Goal: Transaction & Acquisition: Purchase product/service

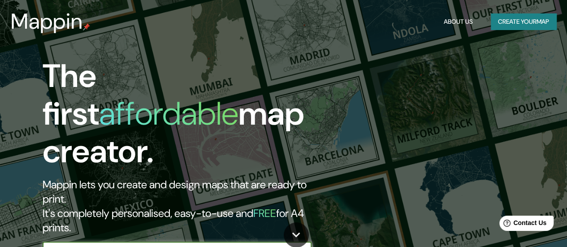
click at [212, 246] on input "text" at bounding box center [168, 251] width 251 height 10
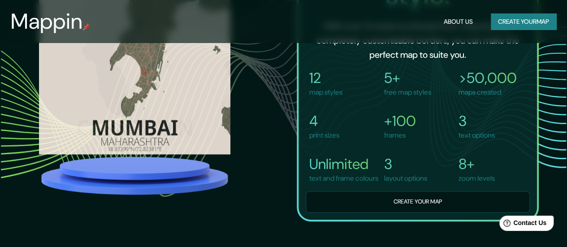
scroll to position [627, 0]
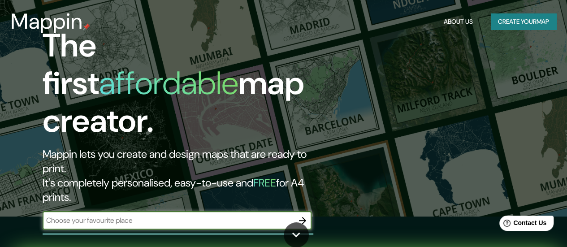
scroll to position [45, 0]
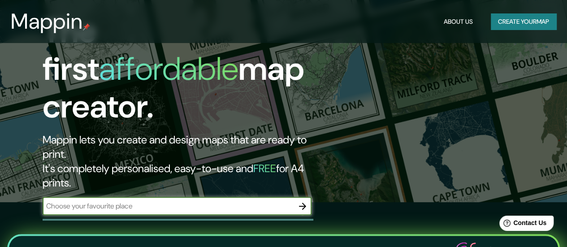
click at [188, 201] on input "text" at bounding box center [168, 206] width 251 height 10
click at [301, 201] on icon "button" at bounding box center [302, 206] width 11 height 11
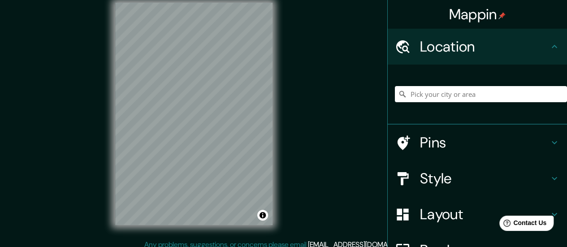
scroll to position [18, 0]
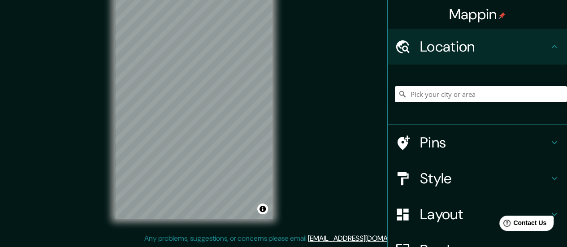
click at [320, 54] on div "Mappin Location Pins Style Layout Border Choose a border. Hint : you can make l…" at bounding box center [283, 114] width 567 height 265
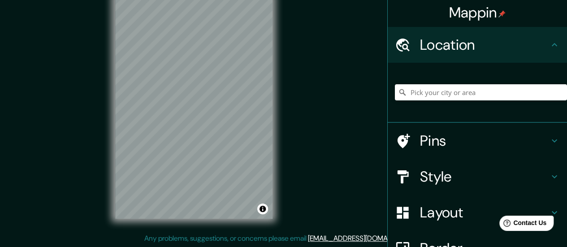
scroll to position [0, 0]
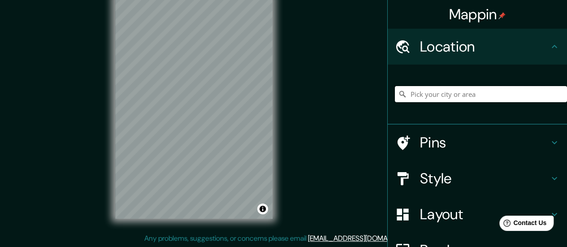
click at [446, 93] on input "Pick your city or area" at bounding box center [481, 94] width 172 height 16
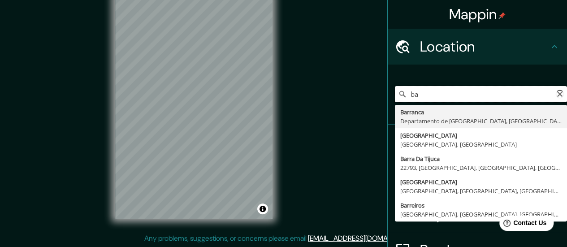
type input "b"
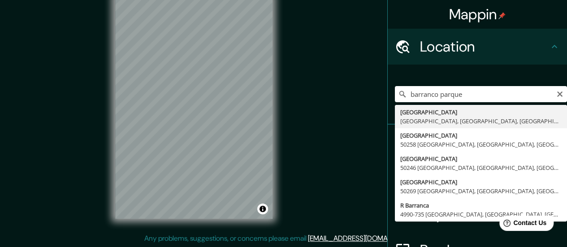
type input "[GEOGRAPHIC_DATA], [GEOGRAPHIC_DATA], [GEOGRAPHIC_DATA], [GEOGRAPHIC_DATA]"
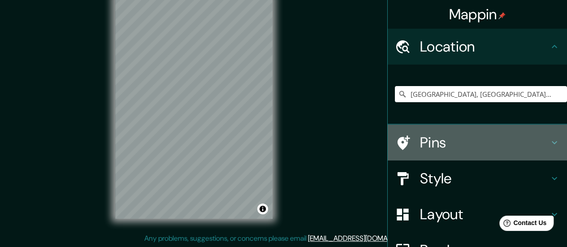
click at [500, 137] on h4 "Pins" at bounding box center [484, 143] width 129 height 18
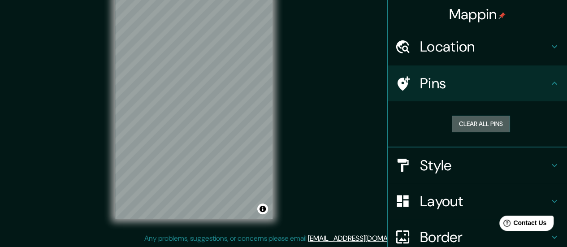
click at [489, 124] on button "Clear all pins" at bounding box center [481, 124] width 58 height 17
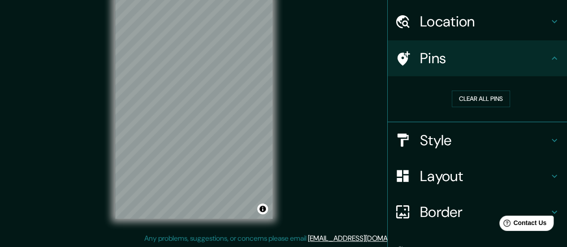
scroll to position [45, 0]
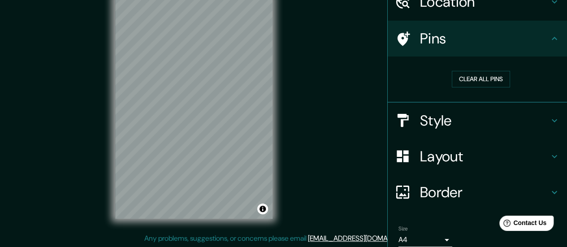
click at [485, 122] on h4 "Style" at bounding box center [484, 121] width 129 height 18
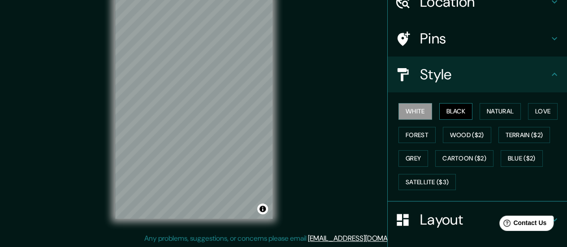
click at [445, 115] on button "Black" at bounding box center [456, 111] width 34 height 17
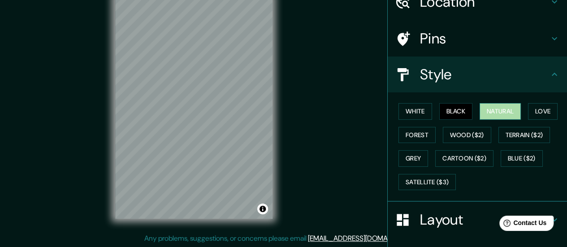
click at [484, 112] on button "Natural" at bounding box center [499, 111] width 41 height 17
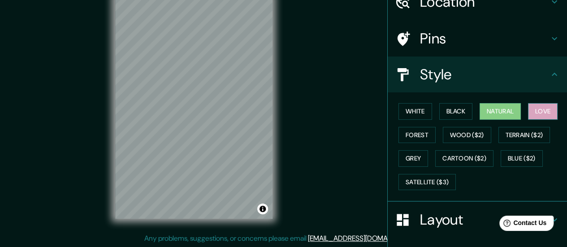
click at [528, 110] on button "Love" at bounding box center [543, 111] width 30 height 17
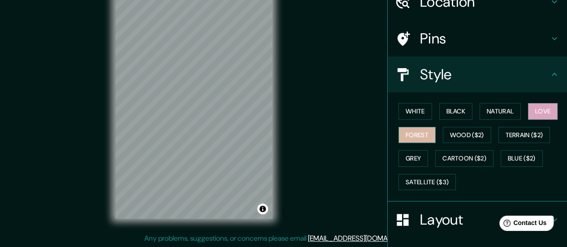
click at [412, 135] on button "Forest" at bounding box center [416, 135] width 37 height 17
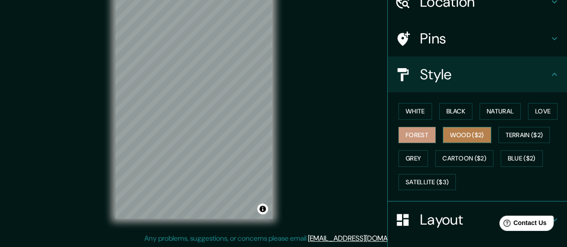
click at [445, 130] on button "Wood ($2)" at bounding box center [467, 135] width 48 height 17
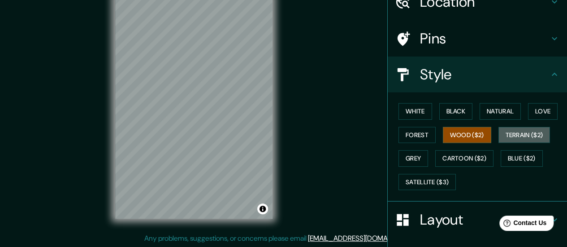
click at [498, 133] on button "Terrain ($2)" at bounding box center [524, 135] width 52 height 17
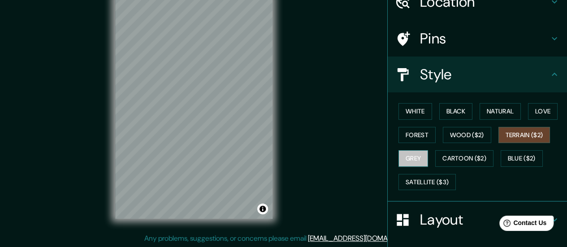
click at [408, 156] on button "Grey" at bounding box center [413, 158] width 30 height 17
click at [407, 98] on div "White Black Natural Love Forest Wood ($2) Terrain ($2) Grey Cartoon ($2) Blue (…" at bounding box center [477, 146] width 179 height 109
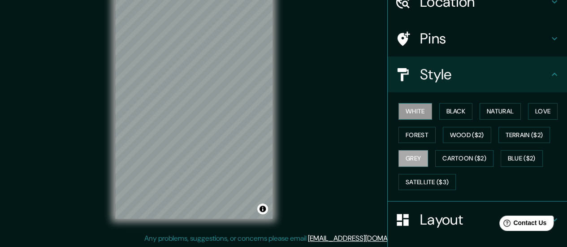
click at [412, 114] on button "White" at bounding box center [415, 111] width 34 height 17
click at [439, 112] on button "Black" at bounding box center [456, 111] width 34 height 17
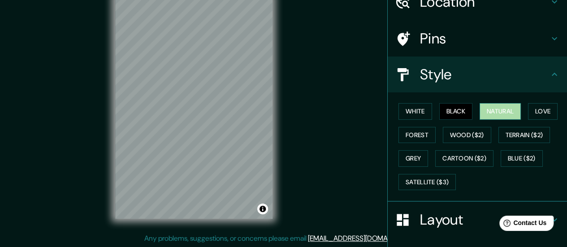
click at [488, 107] on button "Natural" at bounding box center [499, 111] width 41 height 17
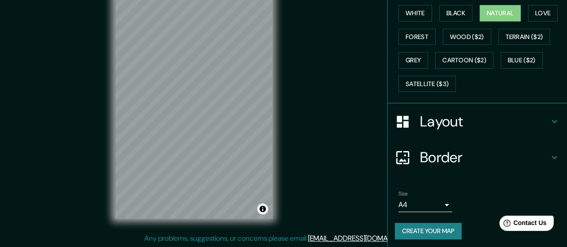
scroll to position [144, 0]
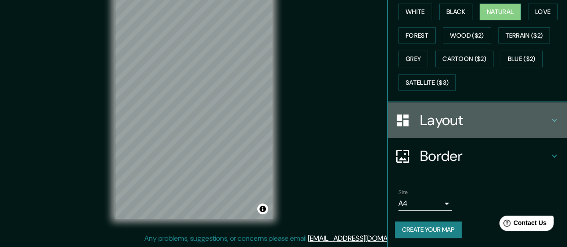
click at [514, 121] on h4 "Layout" at bounding box center [484, 120] width 129 height 18
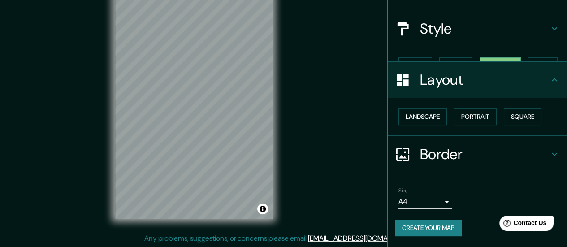
scroll to position [74, 0]
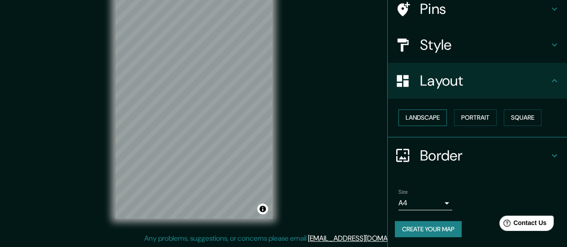
click at [425, 118] on button "Landscape" at bounding box center [422, 117] width 48 height 17
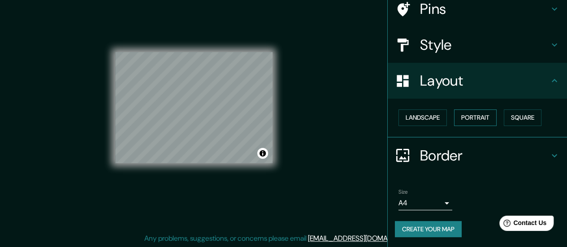
click at [463, 117] on button "Portrait" at bounding box center [475, 117] width 43 height 17
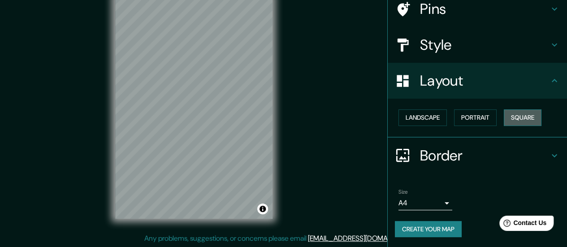
click at [506, 115] on button "Square" at bounding box center [523, 117] width 38 height 17
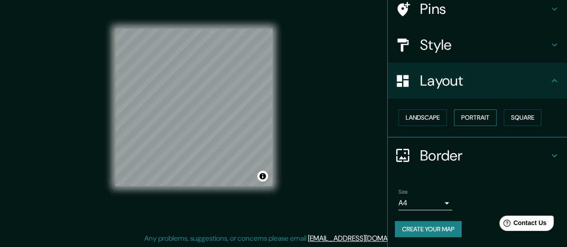
click at [474, 117] on button "Portrait" at bounding box center [475, 117] width 43 height 17
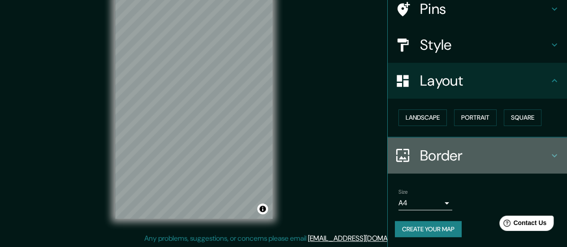
click at [423, 155] on h4 "Border" at bounding box center [484, 156] width 129 height 18
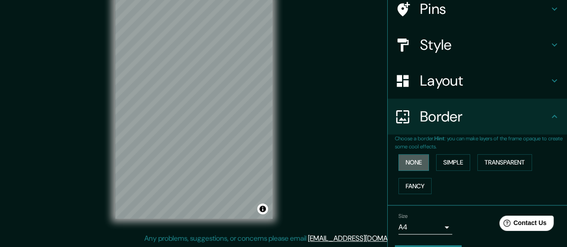
click at [412, 159] on button "None" at bounding box center [413, 162] width 30 height 17
click at [438, 160] on button "Simple" at bounding box center [453, 162] width 34 height 17
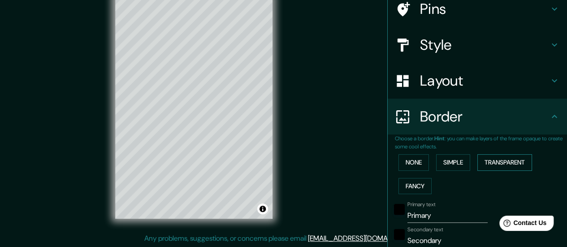
click at [484, 158] on button "Transparent" at bounding box center [504, 162] width 55 height 17
click at [417, 159] on button "None" at bounding box center [413, 162] width 30 height 17
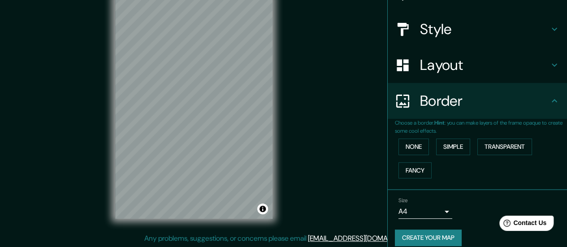
scroll to position [99, 0]
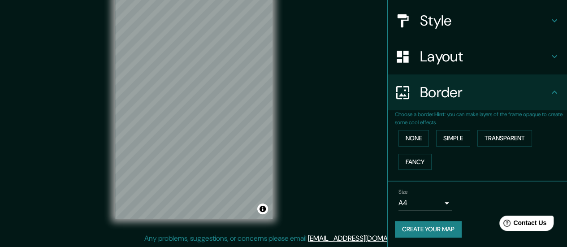
click at [429, 223] on button "Create your map" at bounding box center [428, 229] width 67 height 17
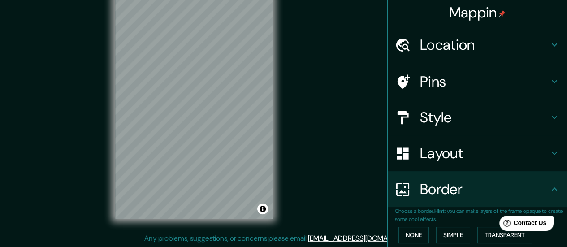
scroll to position [0, 0]
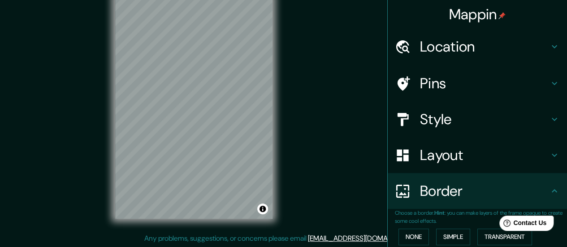
click at [420, 84] on h4 "Pins" at bounding box center [484, 83] width 129 height 18
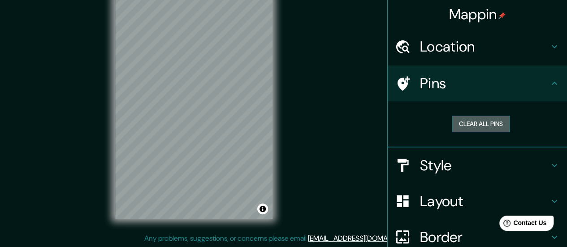
click at [461, 122] on button "Clear all pins" at bounding box center [481, 124] width 58 height 17
click at [210, 104] on div at bounding box center [209, 103] width 7 height 7
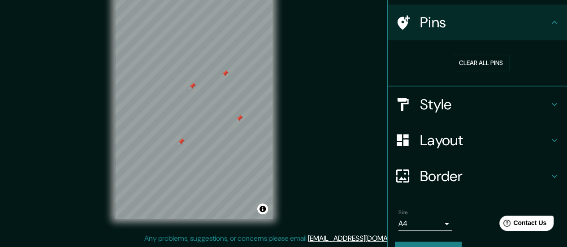
scroll to position [82, 0]
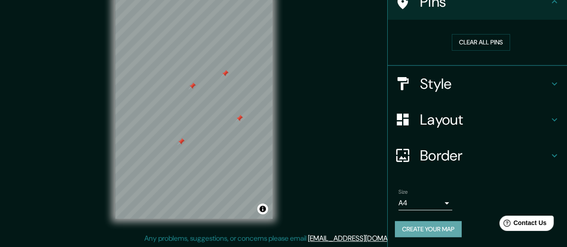
click at [423, 226] on button "Create your map" at bounding box center [428, 229] width 67 height 17
click at [433, 225] on button "Create your map" at bounding box center [428, 229] width 67 height 17
